Goal: Task Accomplishment & Management: Complete application form

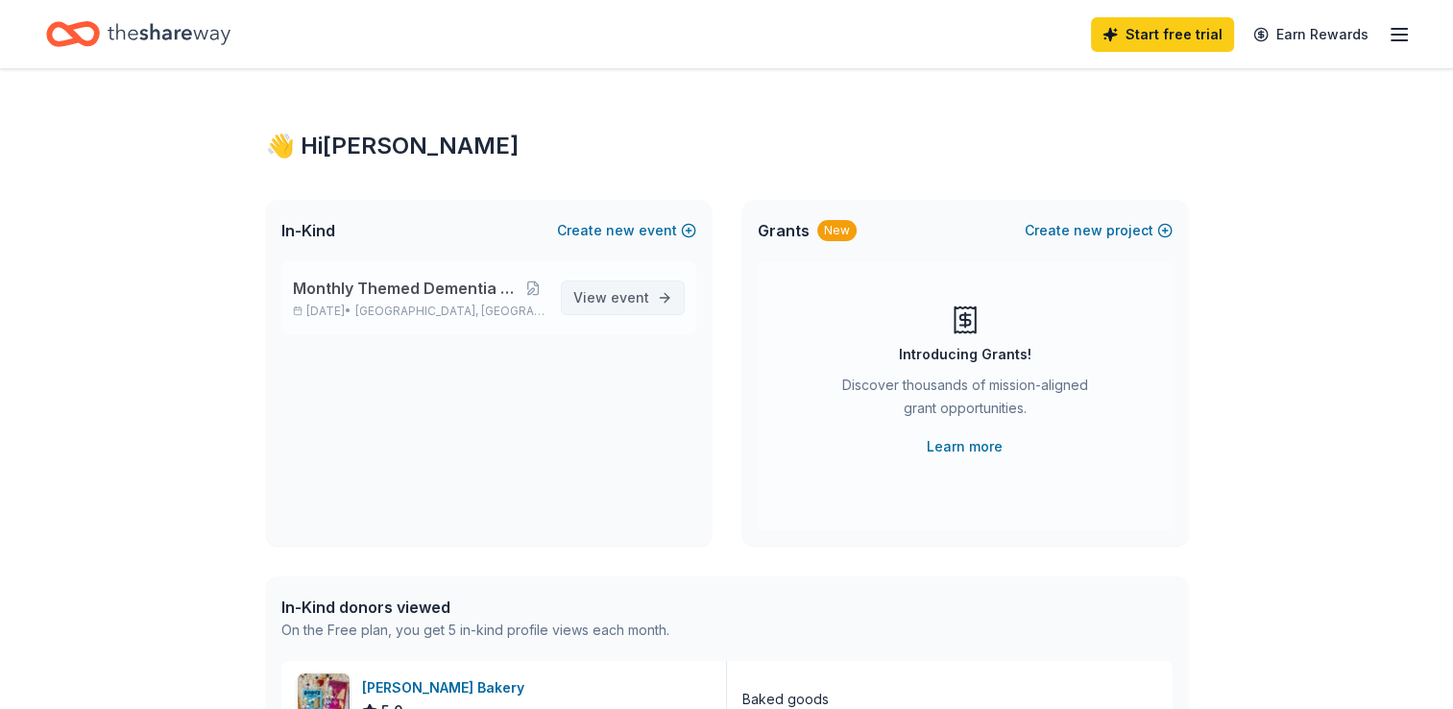
click at [598, 302] on span "View event" at bounding box center [611, 297] width 76 height 23
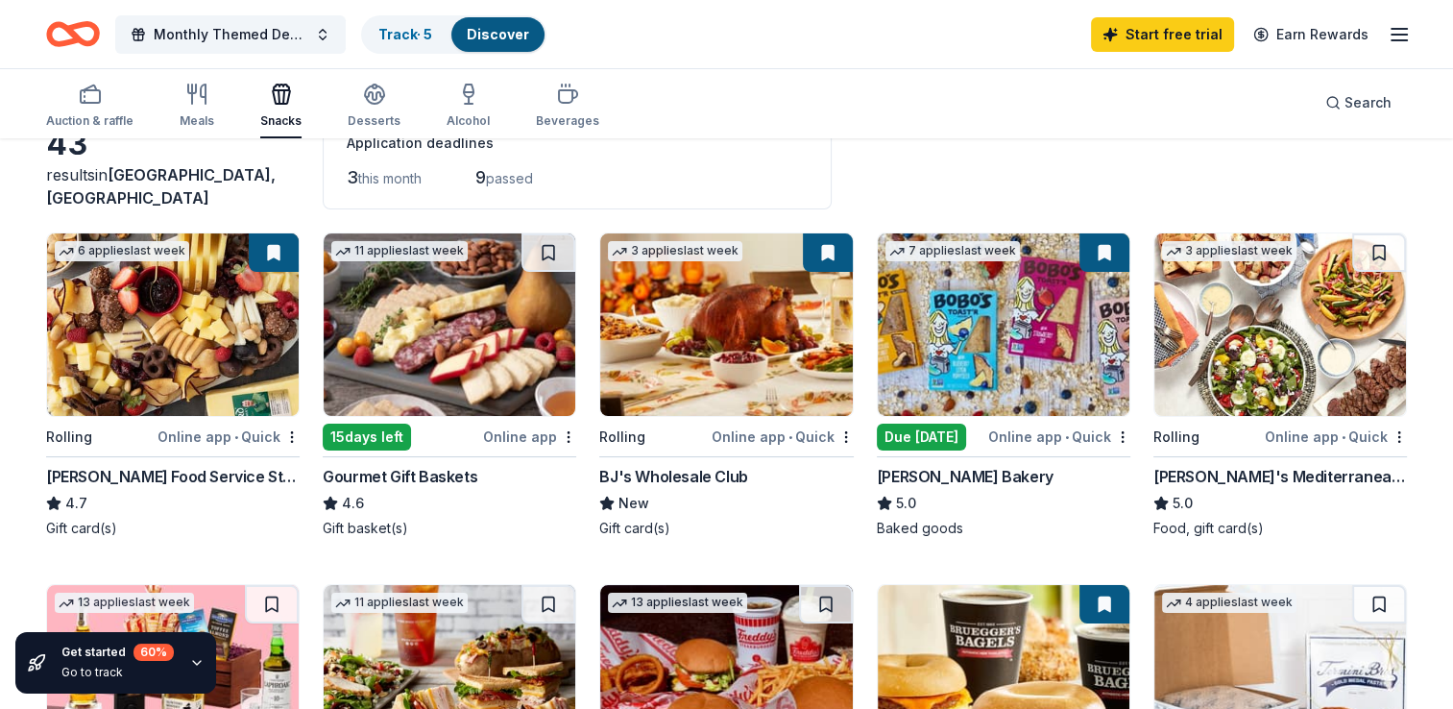
scroll to position [122, 0]
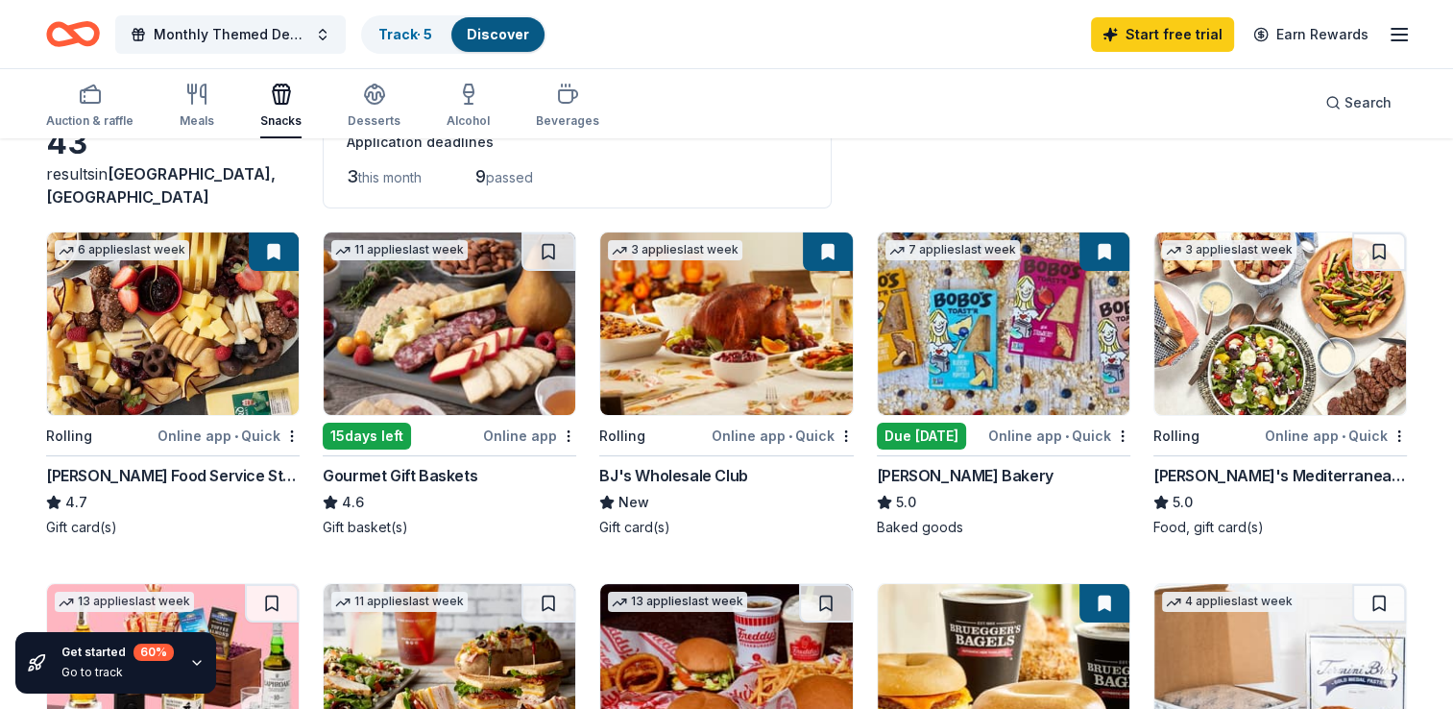
click at [925, 428] on div "Due [DATE]" at bounding box center [921, 436] width 89 height 27
click at [922, 440] on div "Due [DATE]" at bounding box center [921, 436] width 89 height 27
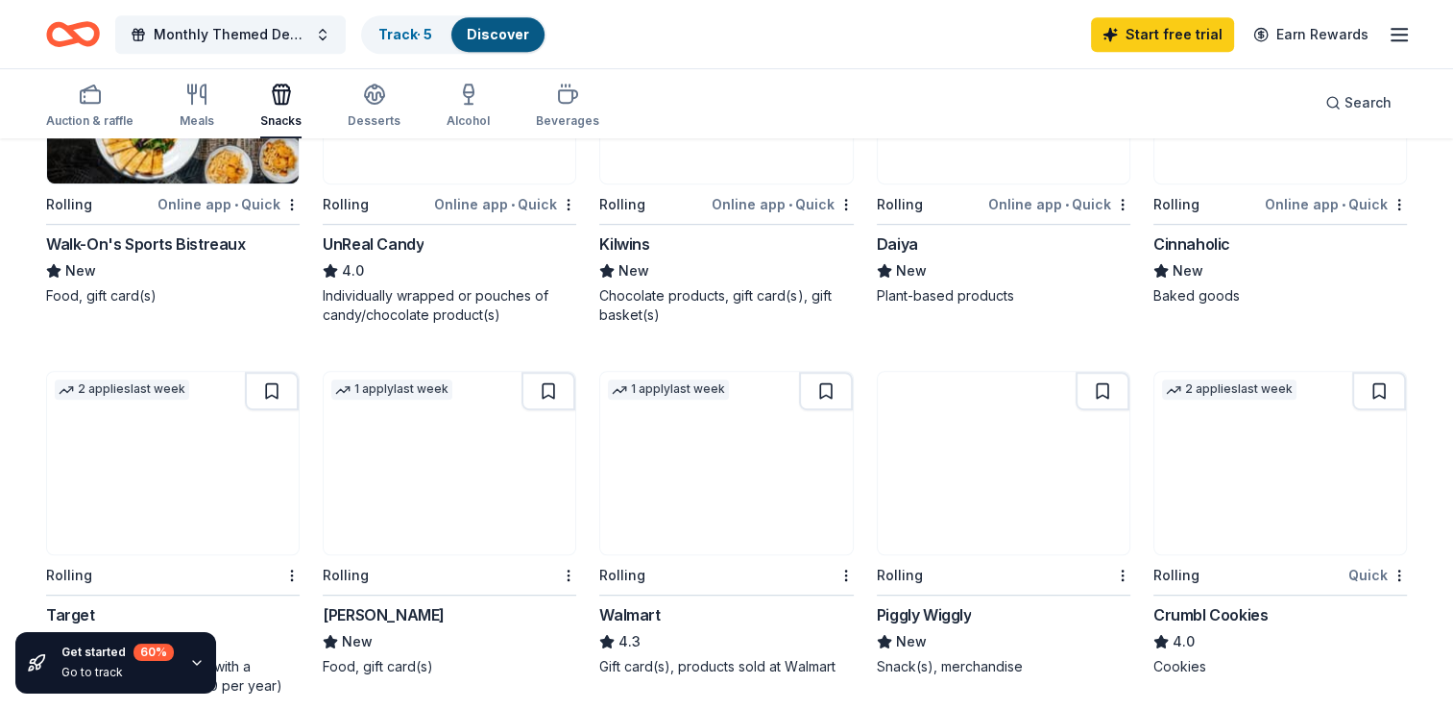
scroll to position [1058, 0]
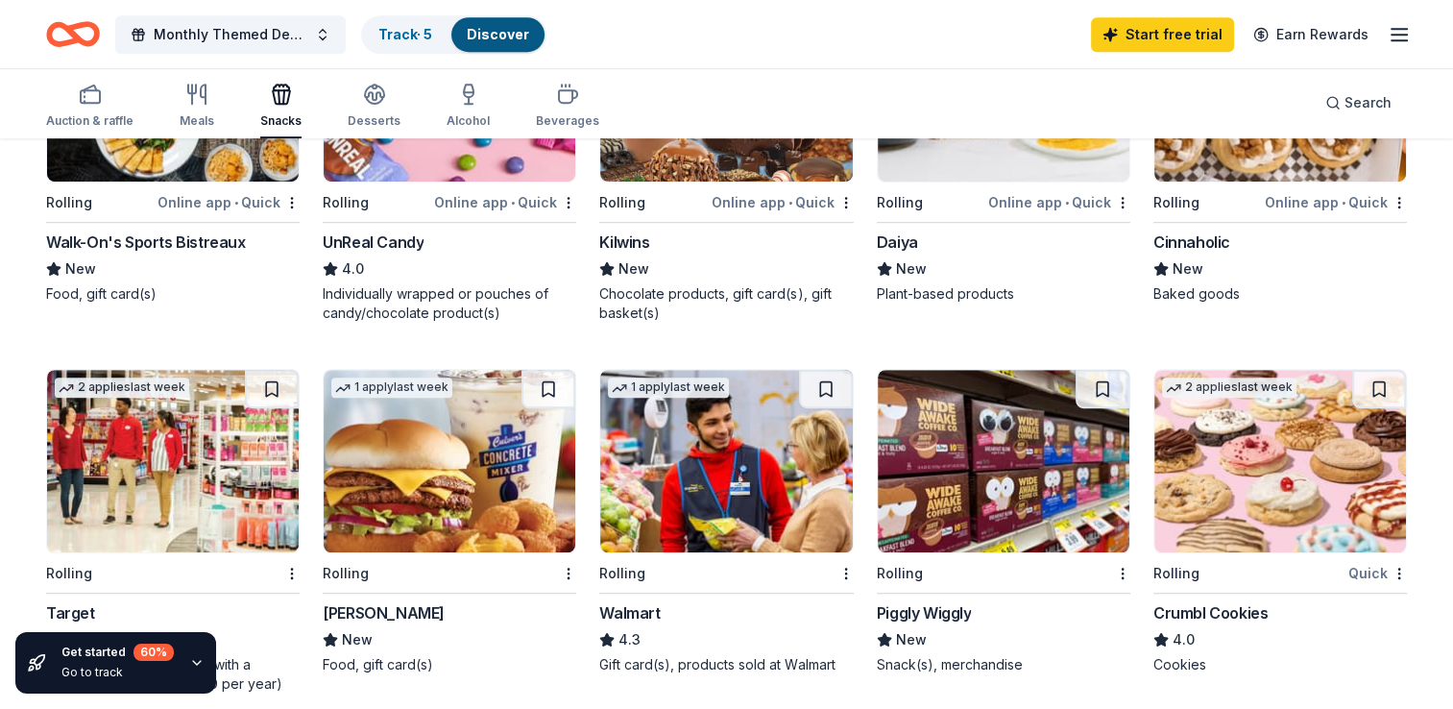
click at [650, 612] on div "Walmart" at bounding box center [629, 612] width 60 height 23
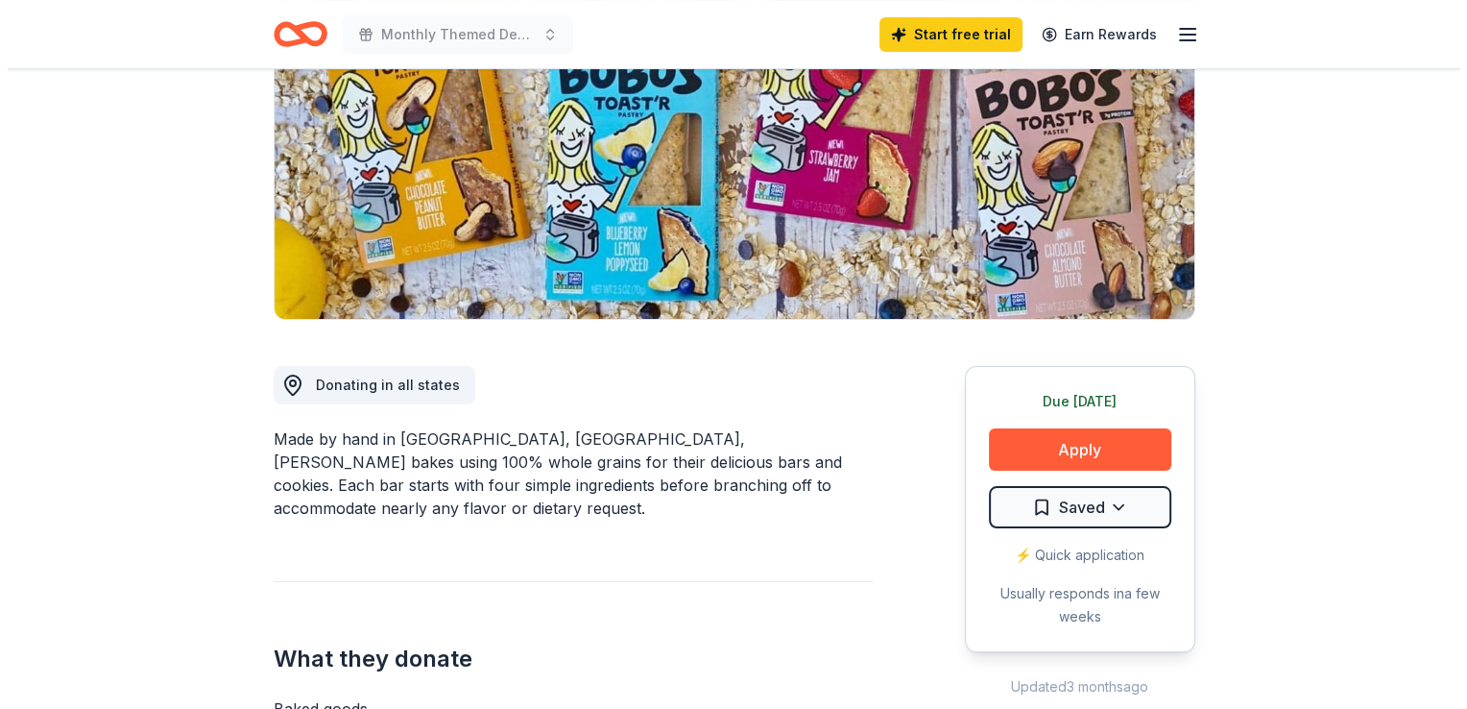
scroll to position [263, 0]
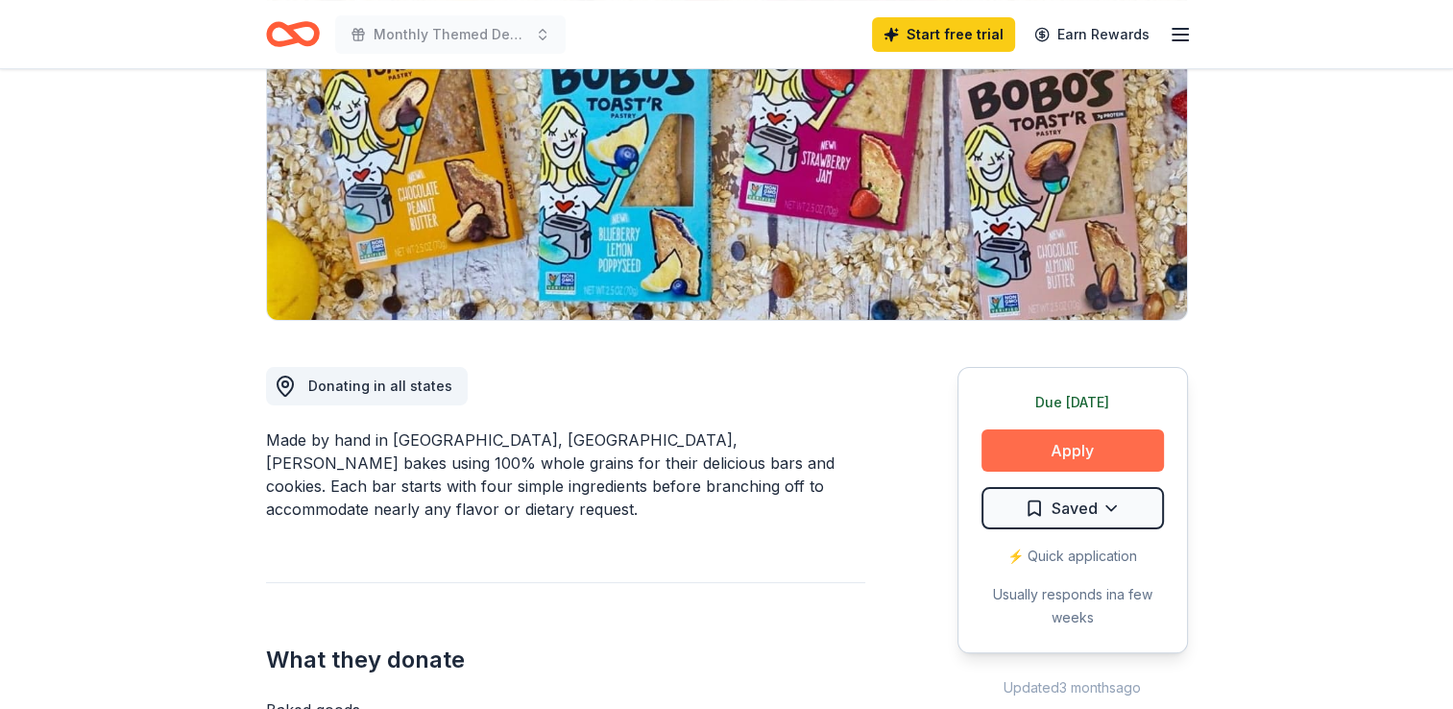
click at [1033, 443] on button "Apply" at bounding box center [1072, 450] width 182 height 42
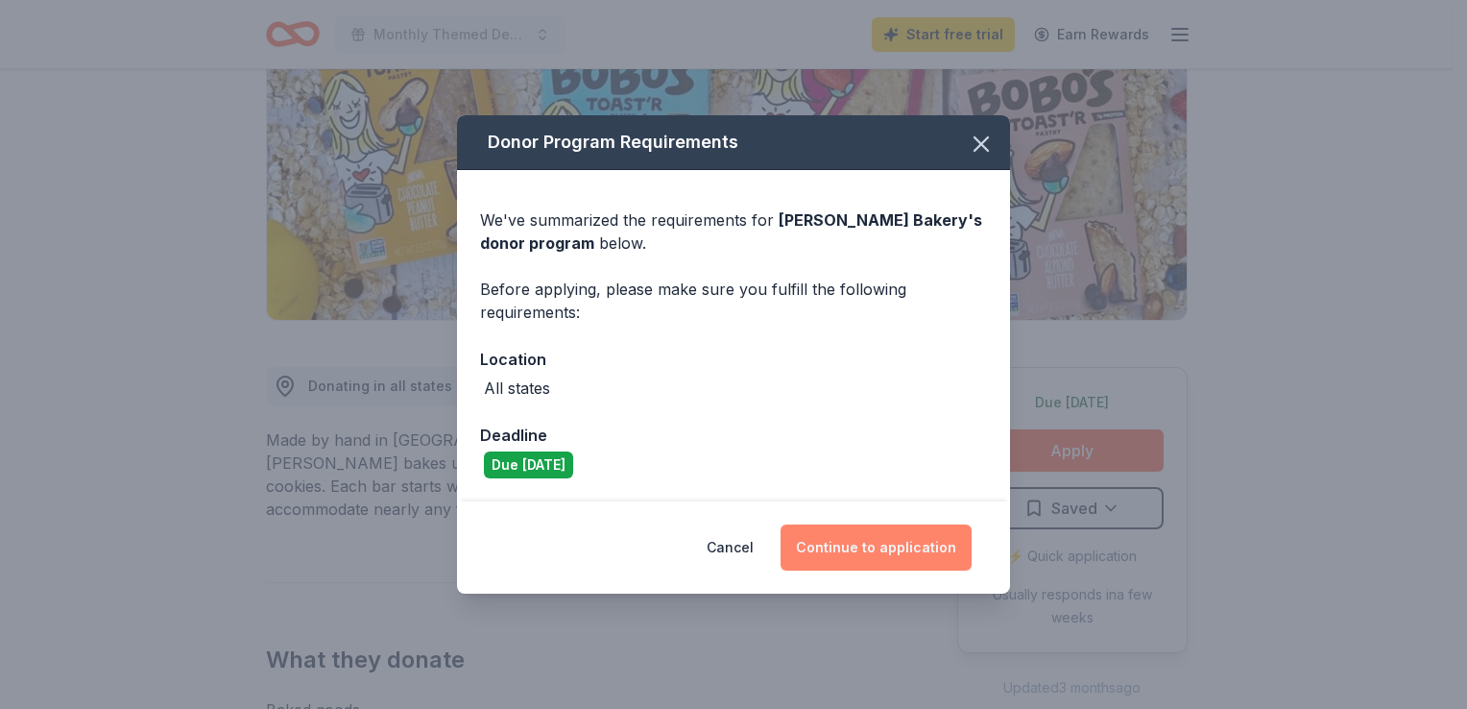
click at [874, 552] on button "Continue to application" at bounding box center [876, 547] width 191 height 46
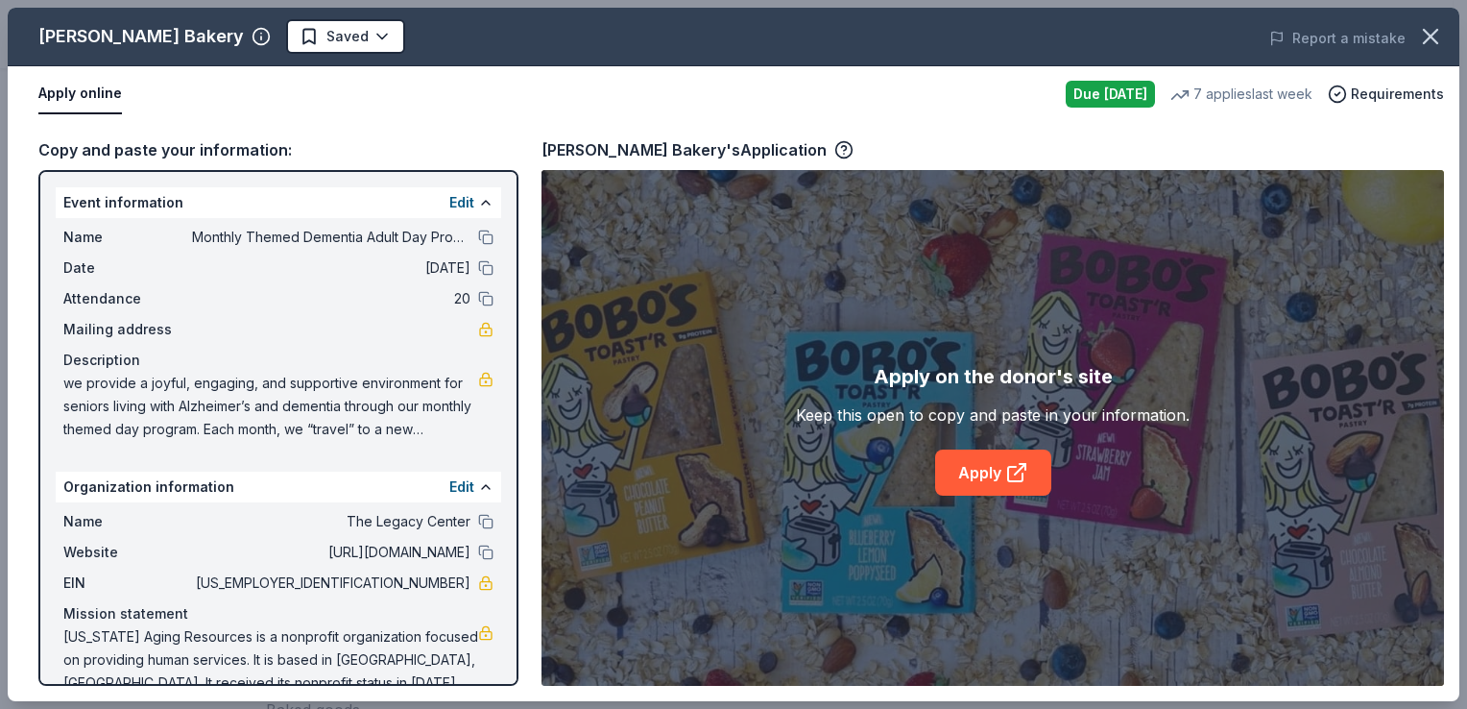
click at [184, 199] on div "Event information Edit" at bounding box center [279, 202] width 446 height 31
click at [192, 199] on div "Event information Edit" at bounding box center [279, 202] width 446 height 31
click at [961, 472] on link "Apply" at bounding box center [993, 472] width 116 height 46
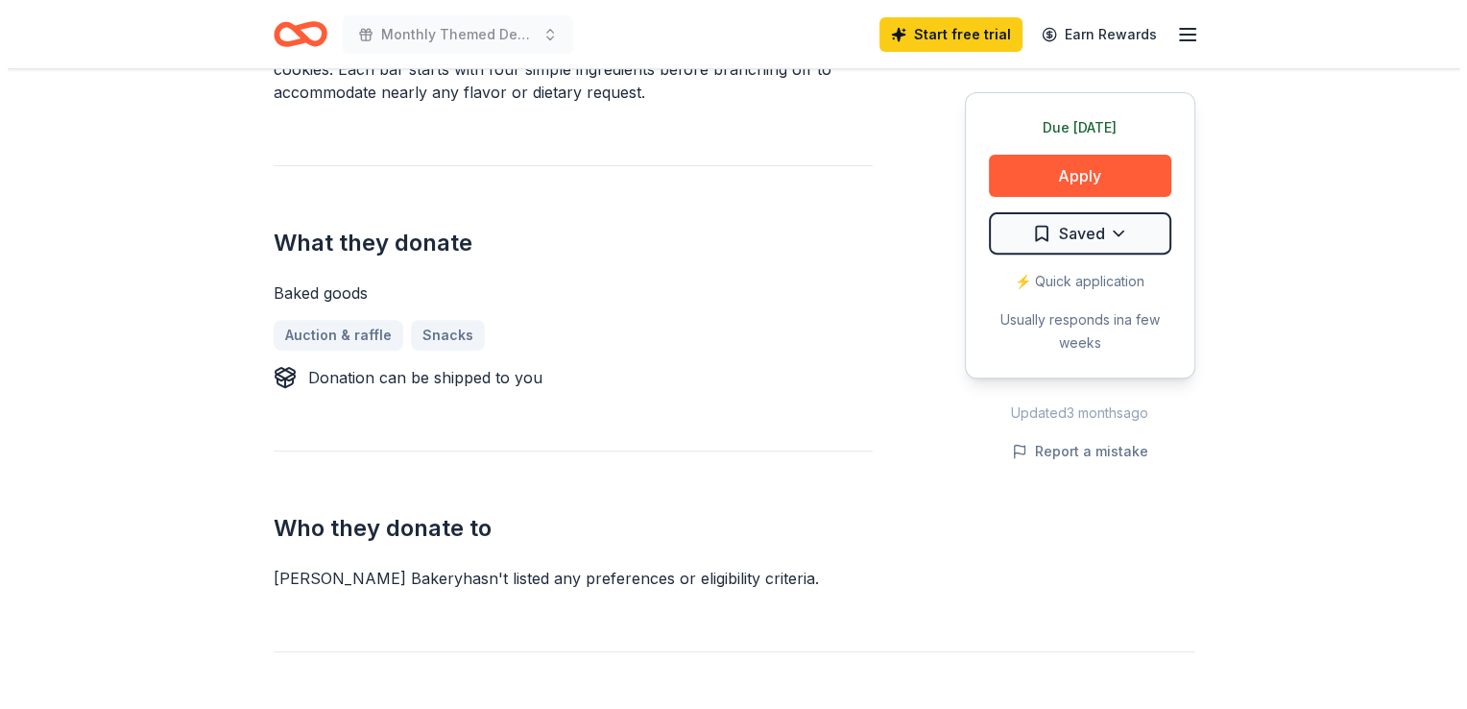
scroll to position [680, 0]
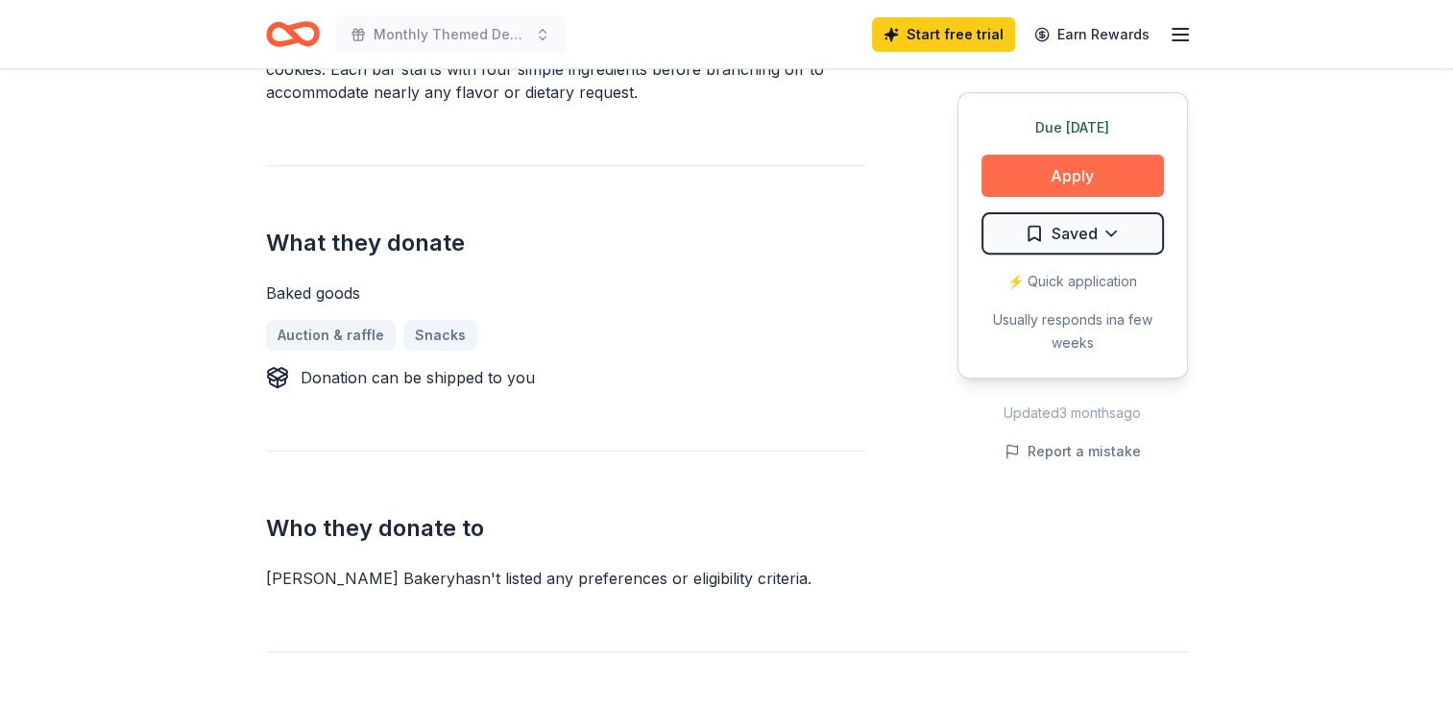
click at [1098, 162] on button "Apply" at bounding box center [1072, 176] width 182 height 42
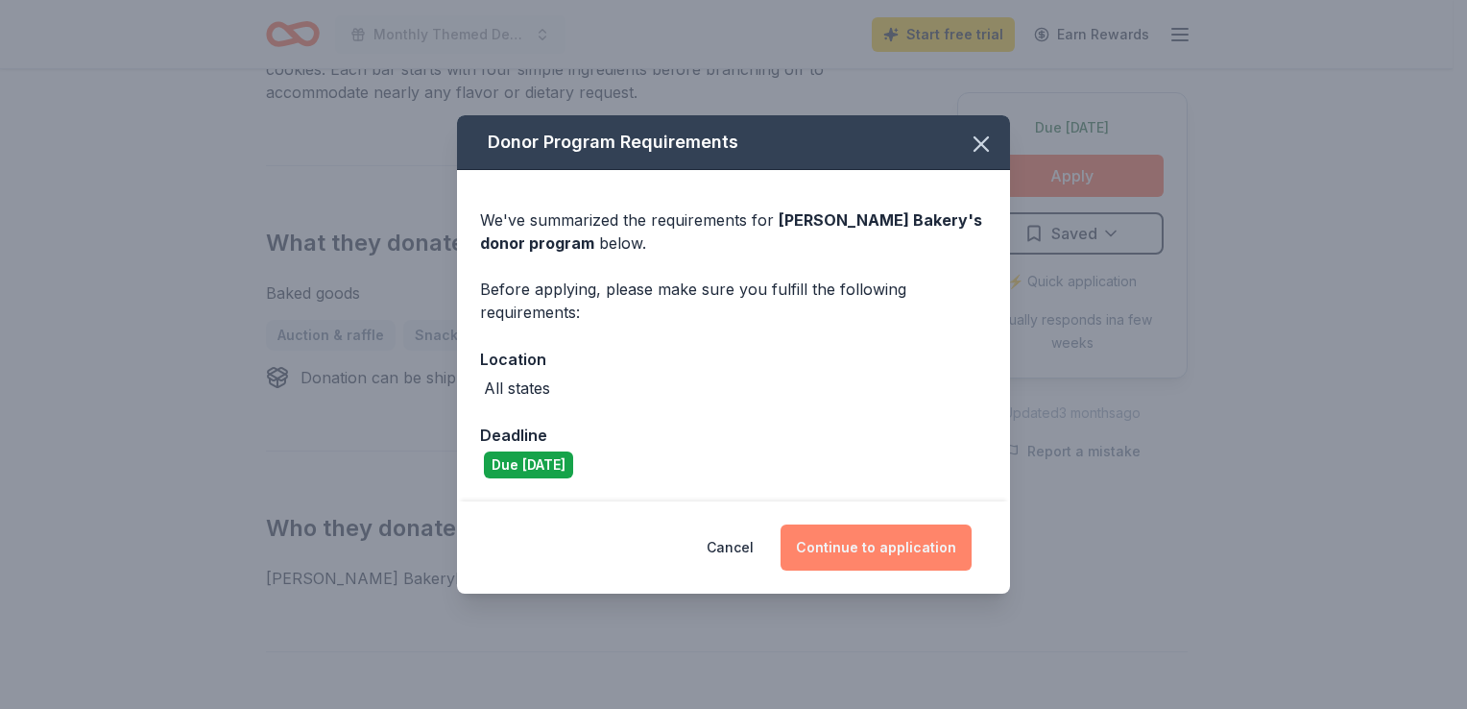
click at [898, 540] on button "Continue to application" at bounding box center [876, 547] width 191 height 46
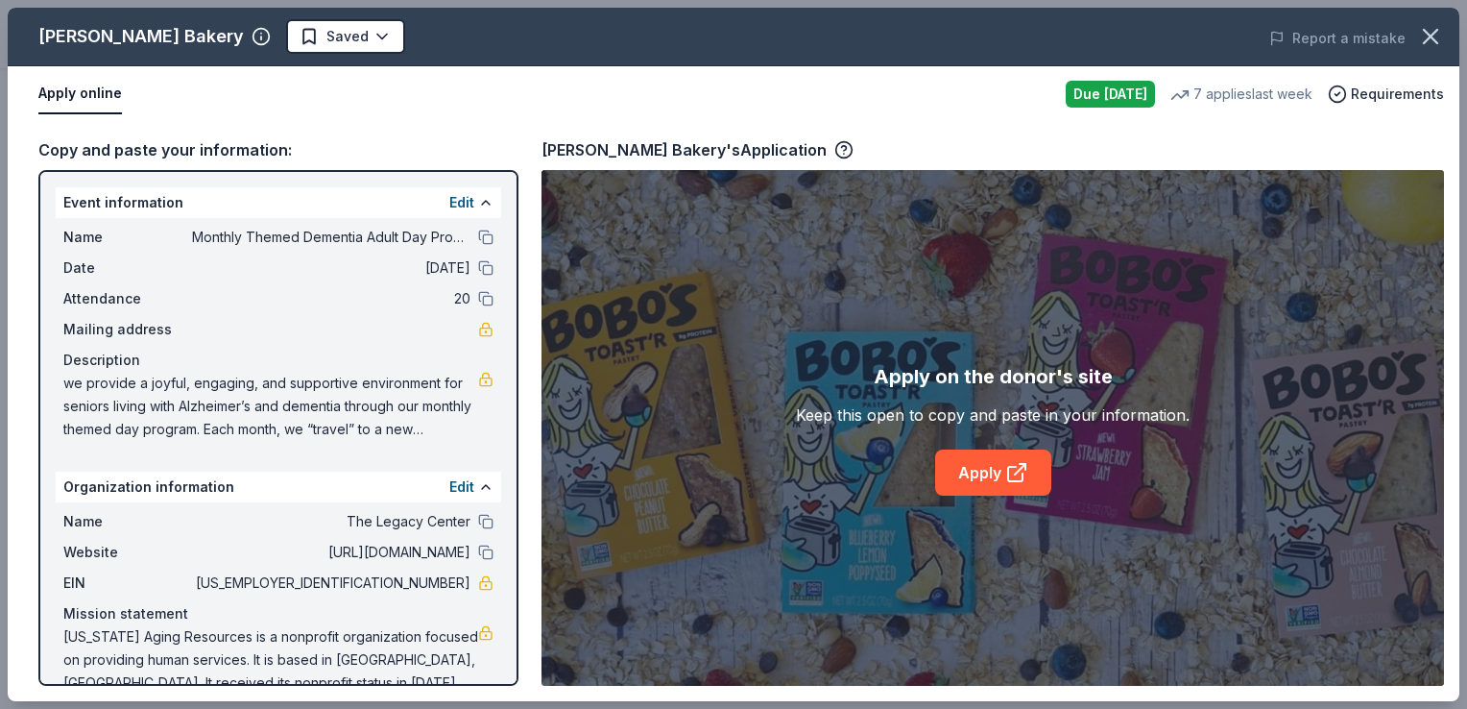
click at [69, 90] on button "Apply online" at bounding box center [80, 94] width 84 height 40
click at [71, 105] on button "Apply online" at bounding box center [80, 94] width 84 height 40
drag, startPoint x: 64, startPoint y: 189, endPoint x: 239, endPoint y: 363, distance: 246.5
click at [239, 363] on div "Event information Edit Name Monthly Themed Dementia Adult Day Program Date 10/0…" at bounding box center [279, 314] width 446 height 261
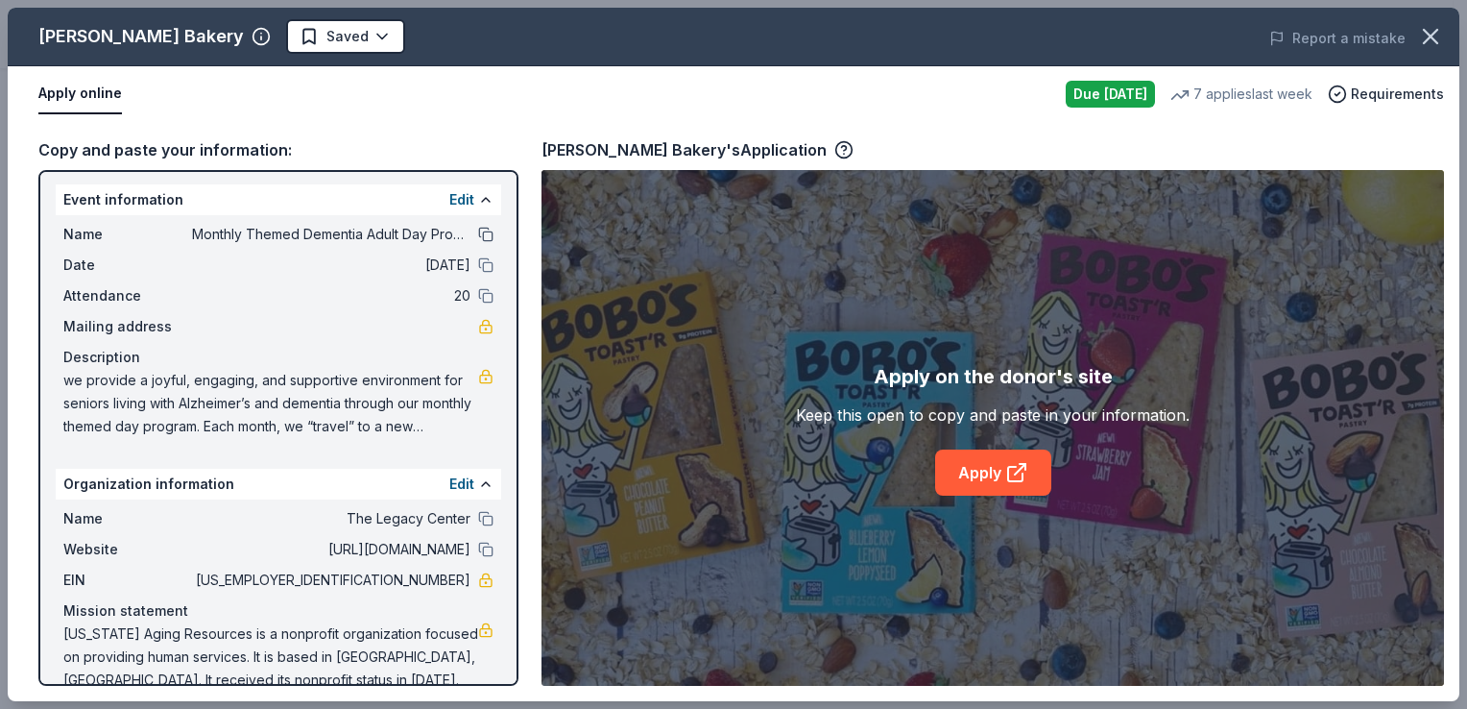
click at [478, 236] on button at bounding box center [485, 234] width 15 height 15
click at [478, 267] on button at bounding box center [485, 264] width 15 height 15
click at [478, 295] on button at bounding box center [485, 295] width 15 height 15
click at [478, 381] on link at bounding box center [485, 376] width 15 height 15
click at [359, 422] on span "we provide a joyful, engaging, and supportive environment for seniors living wi…" at bounding box center [270, 403] width 415 height 69
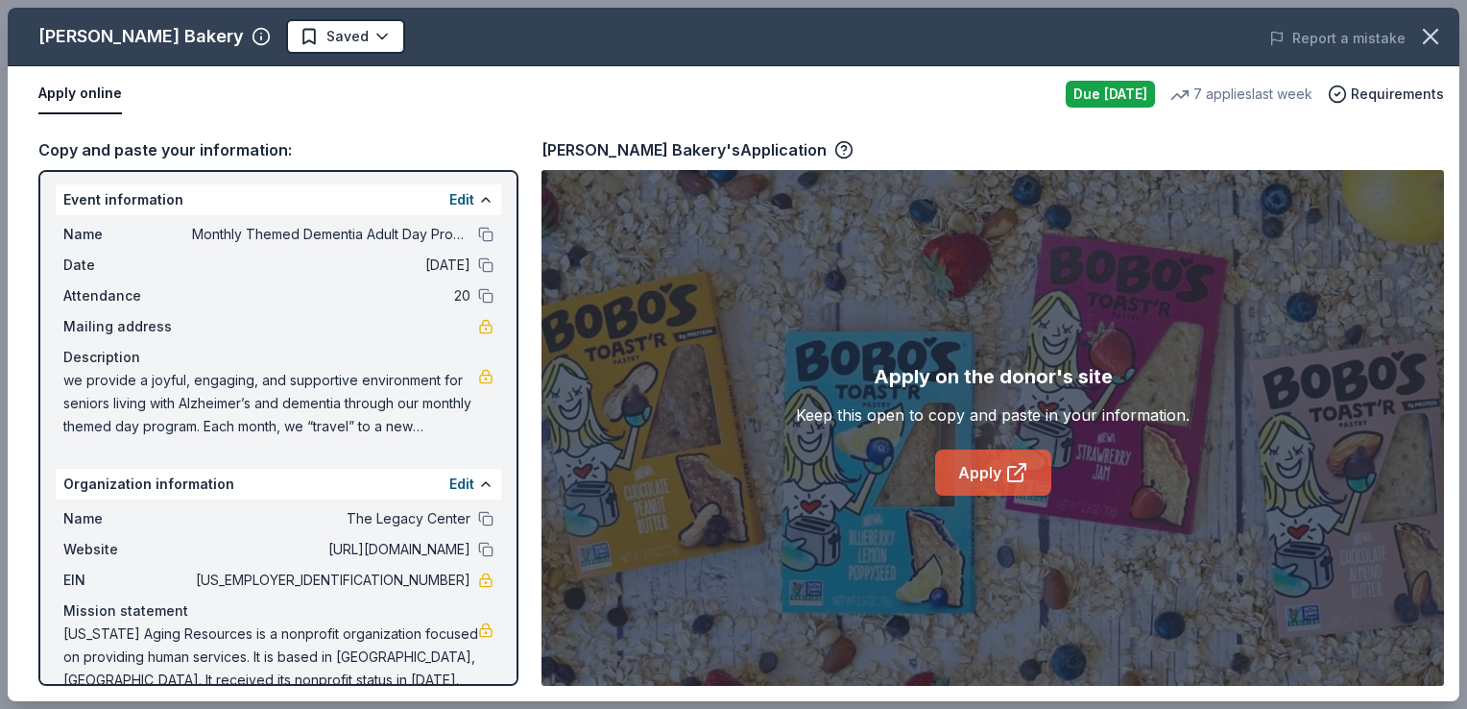
click at [1014, 470] on icon at bounding box center [1016, 472] width 23 height 23
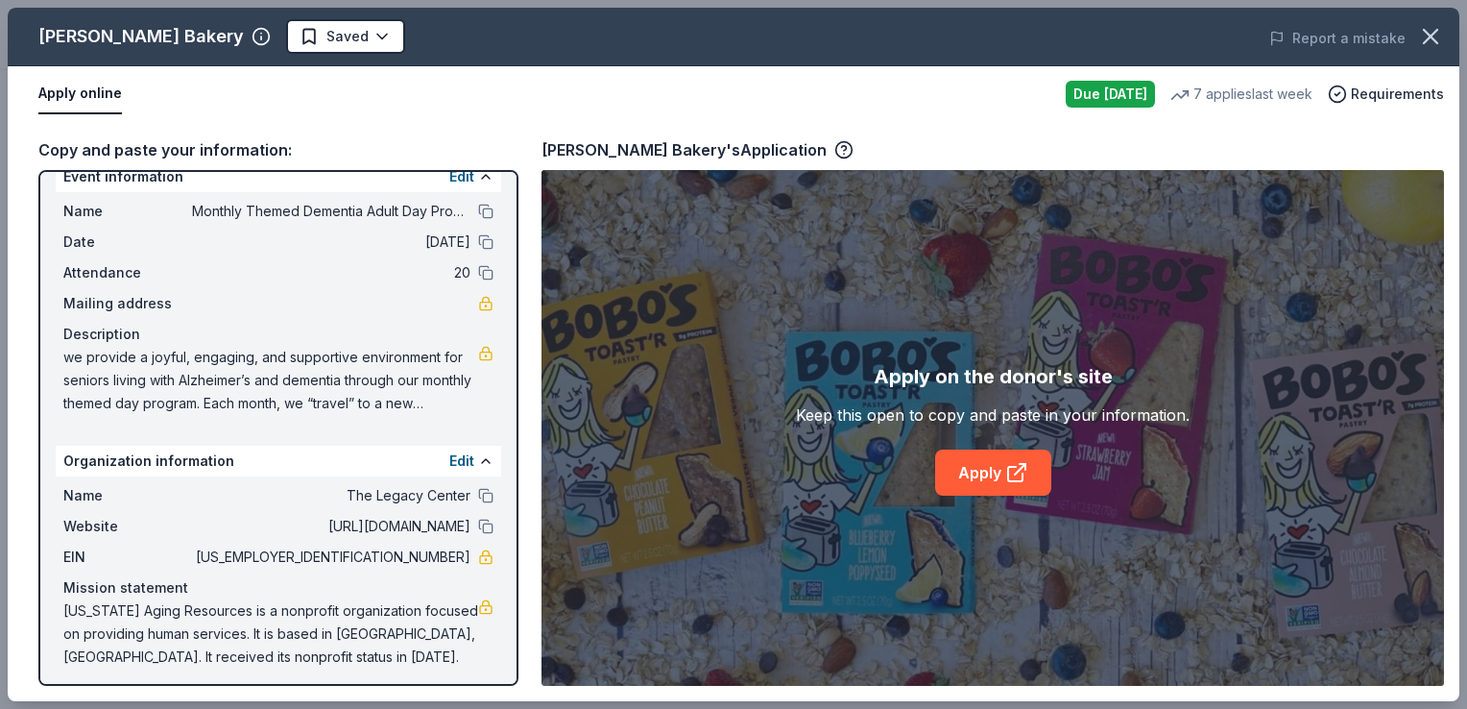
scroll to position [32, 0]
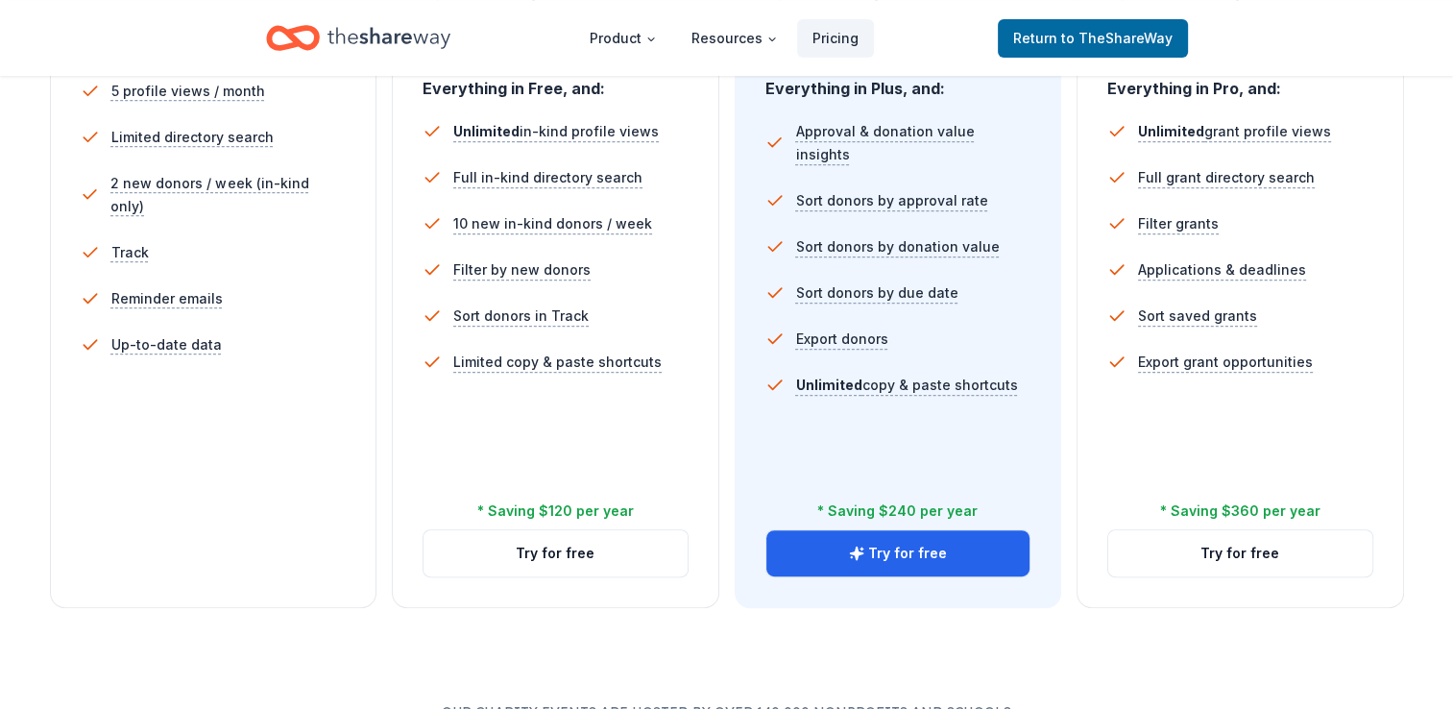
scroll to position [592, 0]
click at [525, 548] on button "Try for free" at bounding box center [555, 553] width 264 height 46
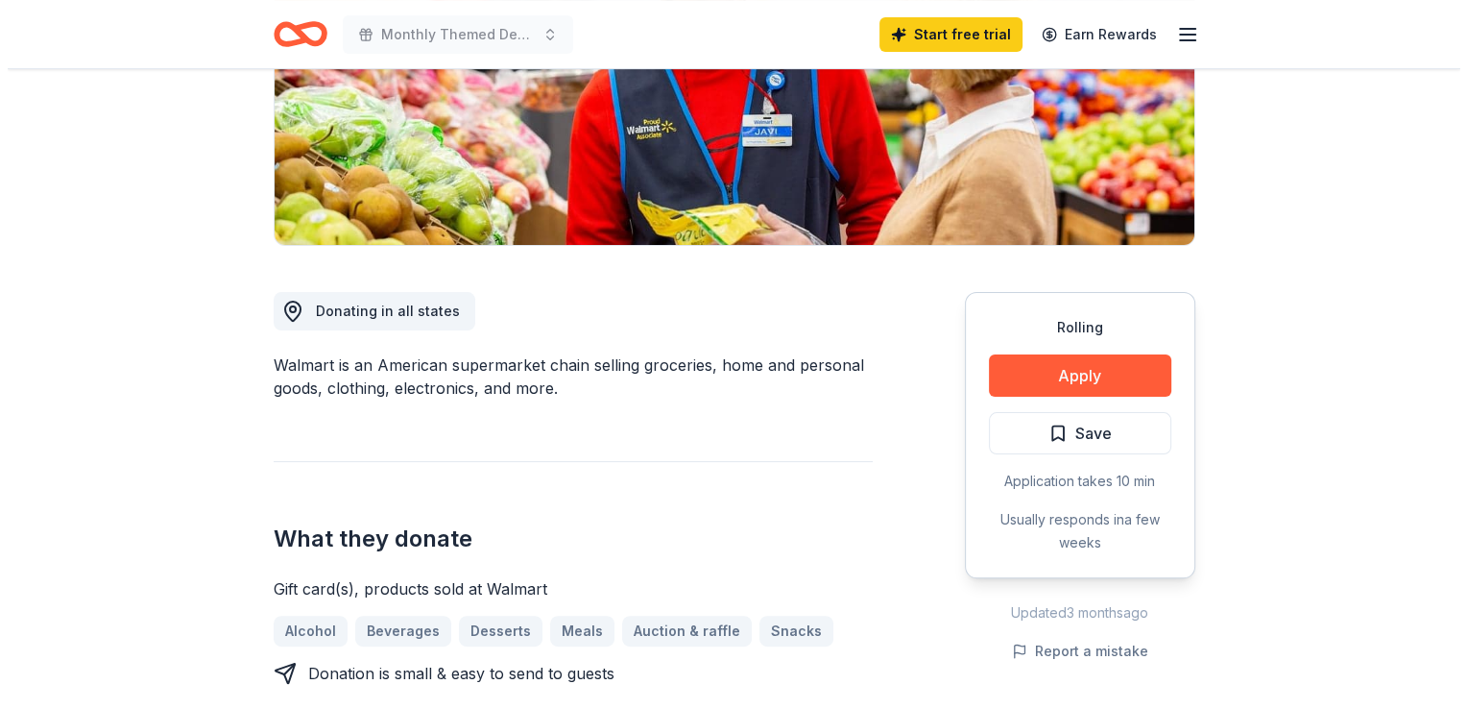
scroll to position [340, 0]
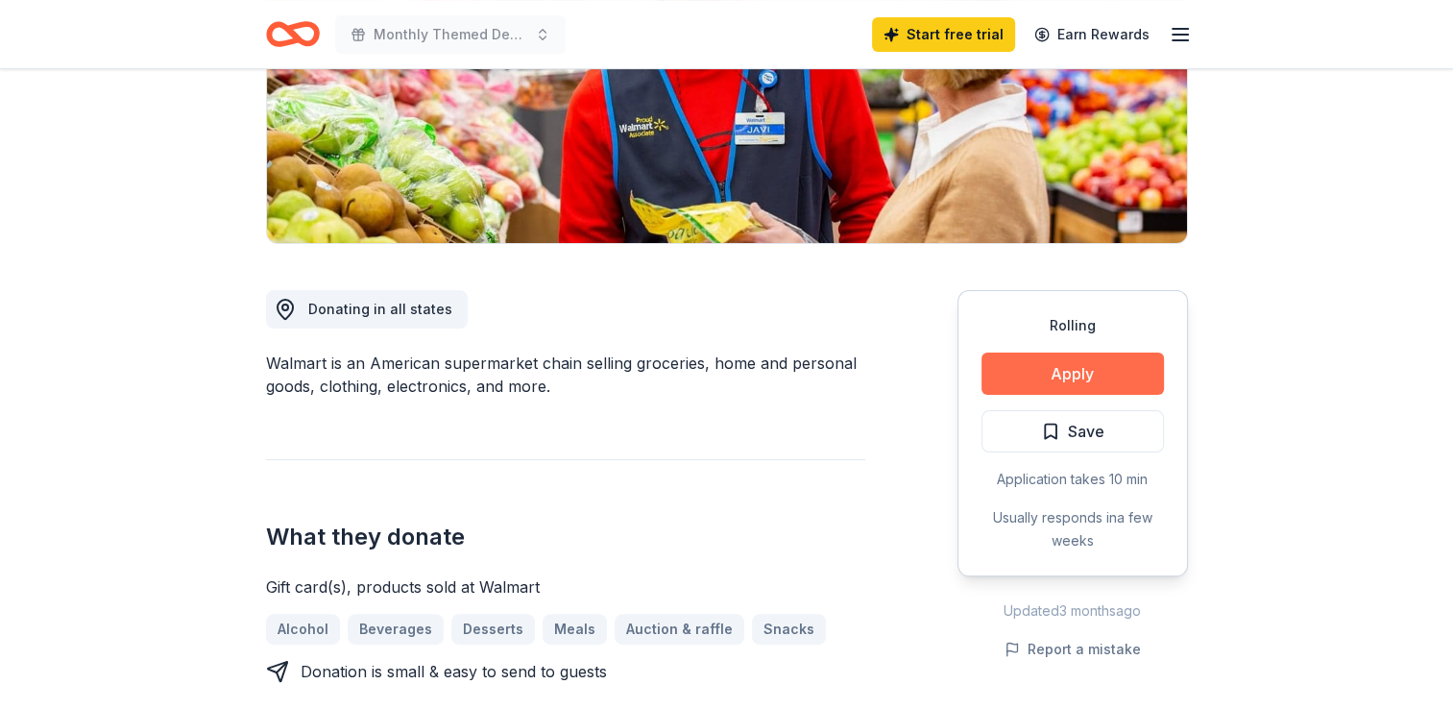
click at [1008, 367] on button "Apply" at bounding box center [1072, 373] width 182 height 42
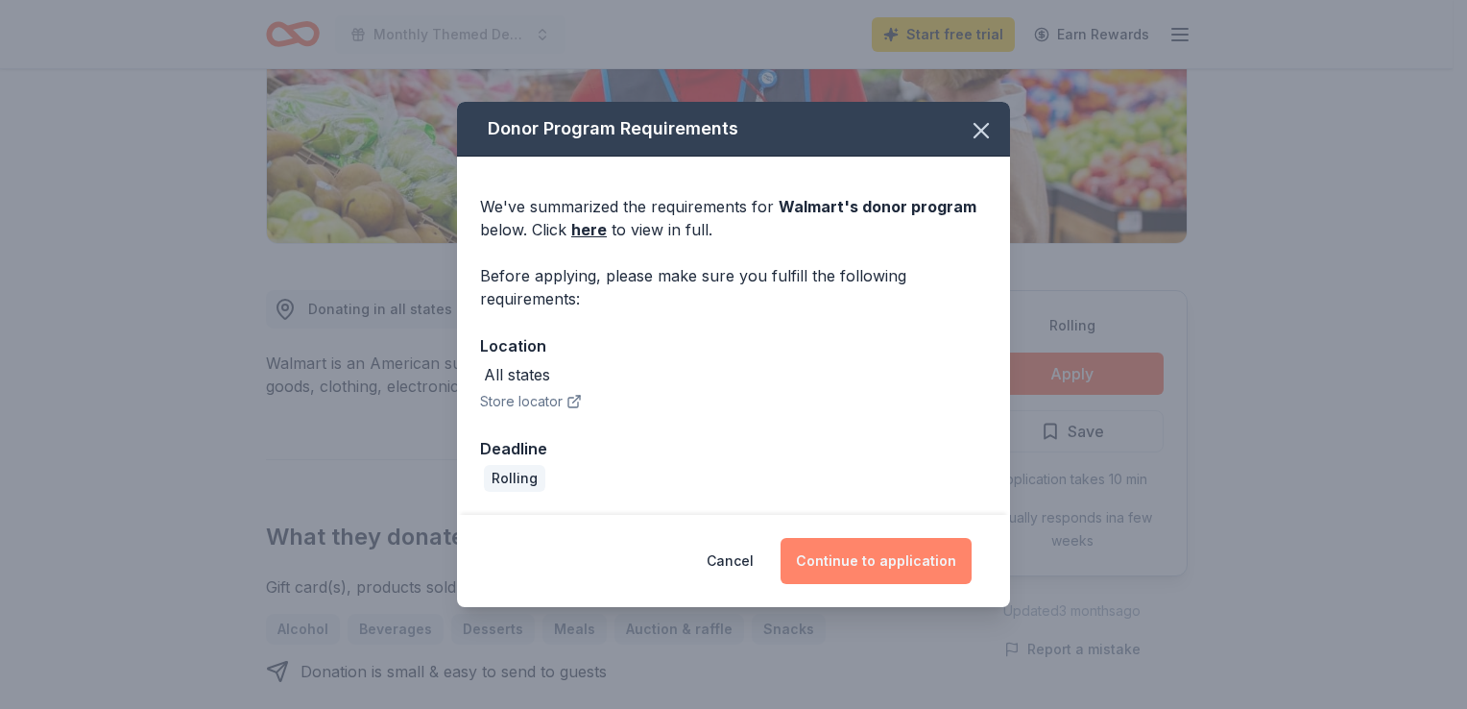
click at [895, 574] on button "Continue to application" at bounding box center [876, 561] width 191 height 46
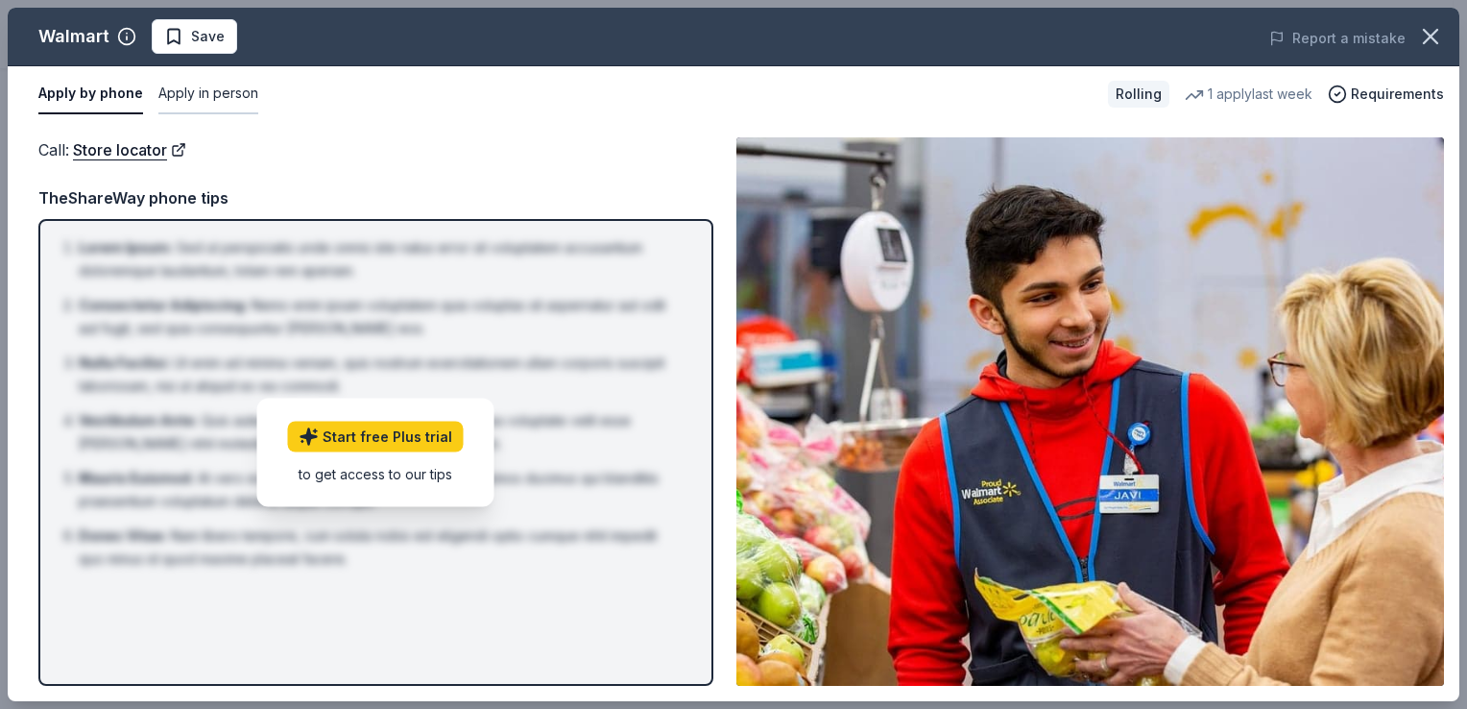
click at [185, 102] on button "Apply in person" at bounding box center [208, 94] width 100 height 40
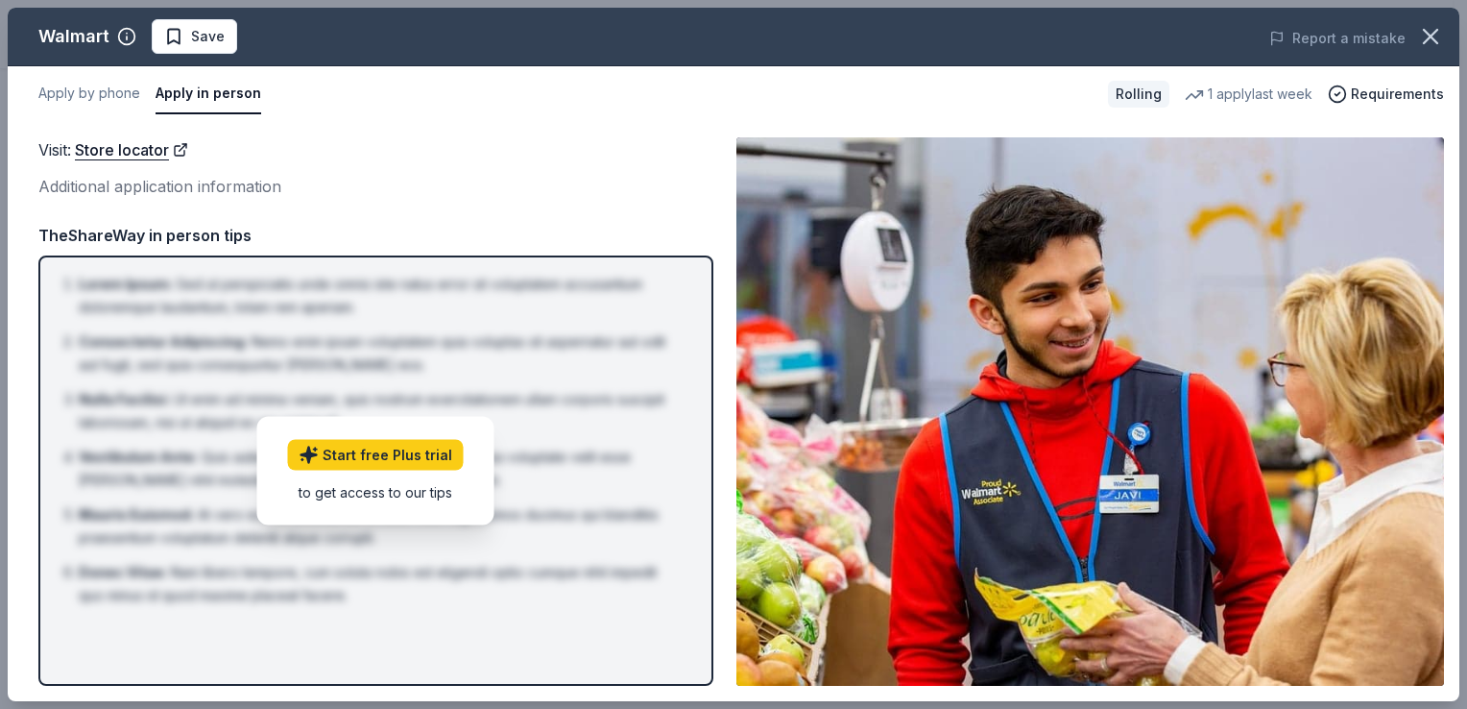
click at [207, 235] on div "TheShareWay in person tips" at bounding box center [375, 235] width 675 height 25
click at [138, 152] on link "Store locator" at bounding box center [131, 149] width 113 height 25
